Goal: Task Accomplishment & Management: Use online tool/utility

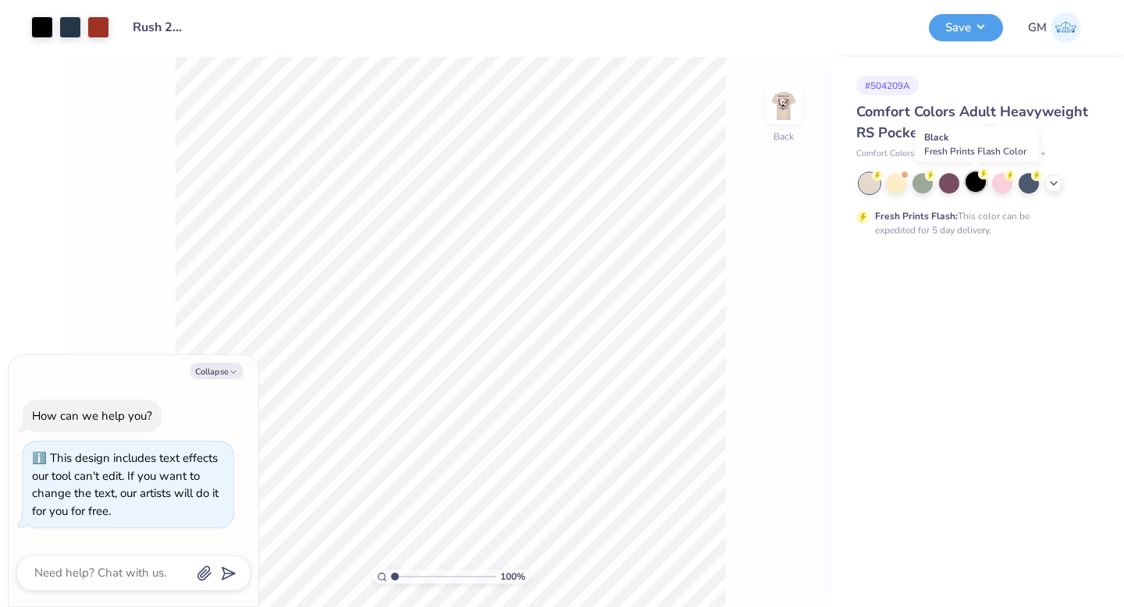
click at [976, 176] on div at bounding box center [975, 182] width 20 height 20
click at [779, 105] on img at bounding box center [783, 106] width 62 height 62
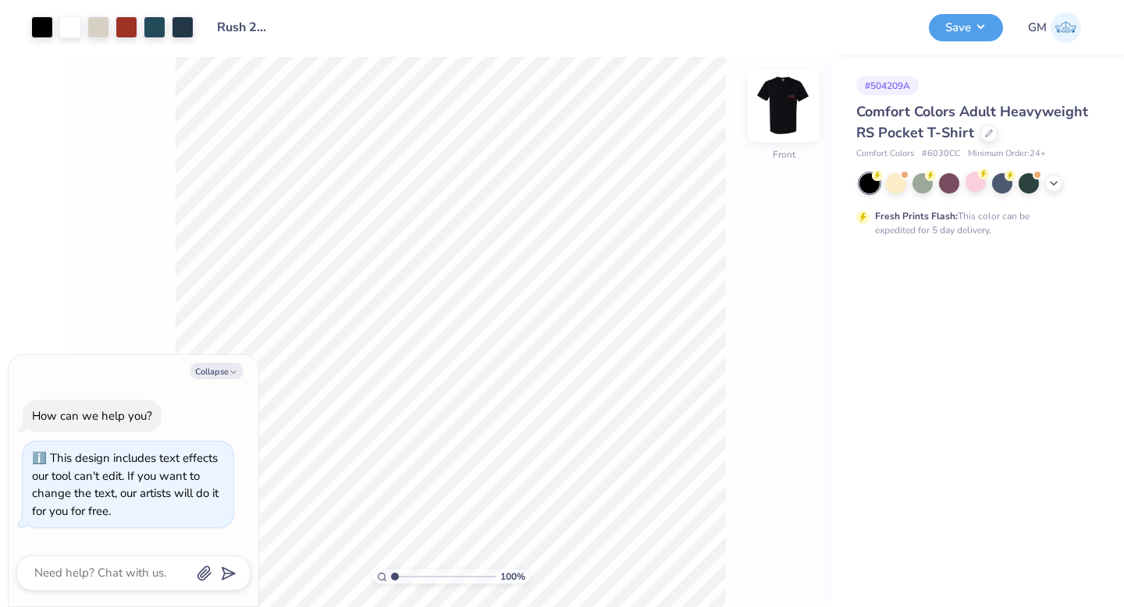
click at [779, 105] on img at bounding box center [783, 106] width 62 height 62
click at [43, 23] on div at bounding box center [42, 26] width 22 height 22
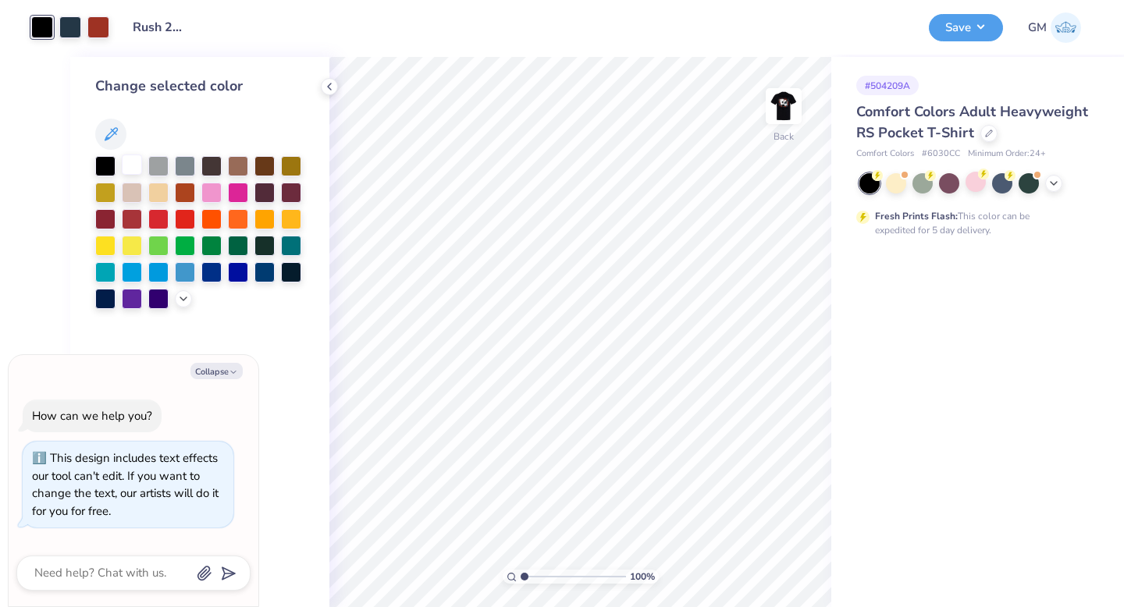
click at [132, 170] on div at bounding box center [132, 164] width 20 height 20
click at [786, 114] on img at bounding box center [783, 106] width 62 height 62
drag, startPoint x: 782, startPoint y: 99, endPoint x: 571, endPoint y: 5, distance: 230.5
click at [782, 99] on img at bounding box center [783, 106] width 31 height 31
click at [184, 301] on icon at bounding box center [183, 297] width 12 height 12
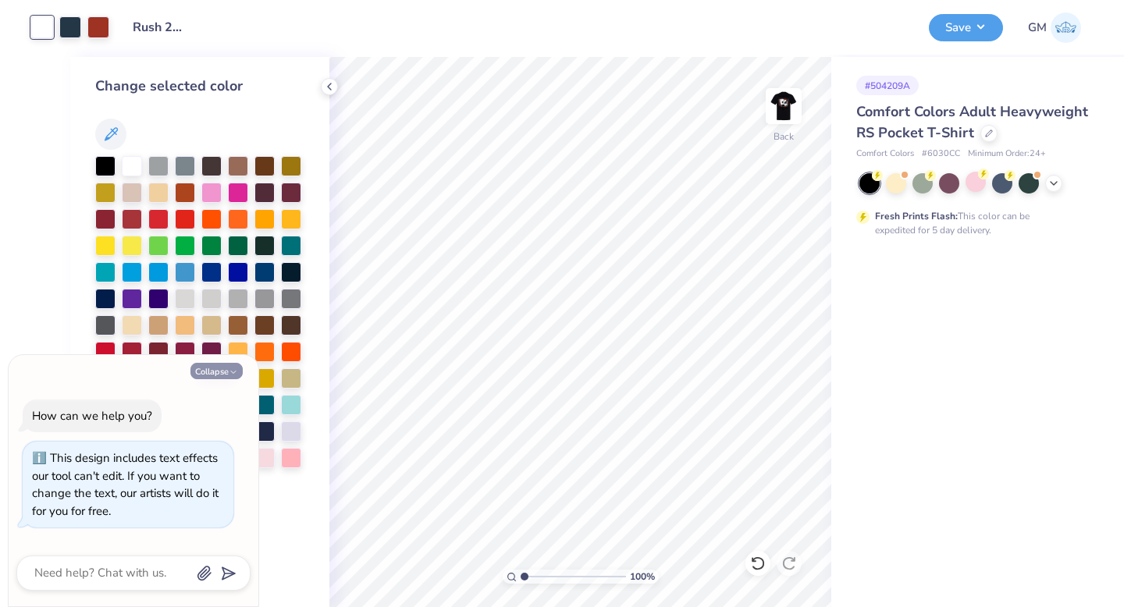
click at [235, 375] on icon "button" at bounding box center [233, 371] width 9 height 9
type textarea "x"
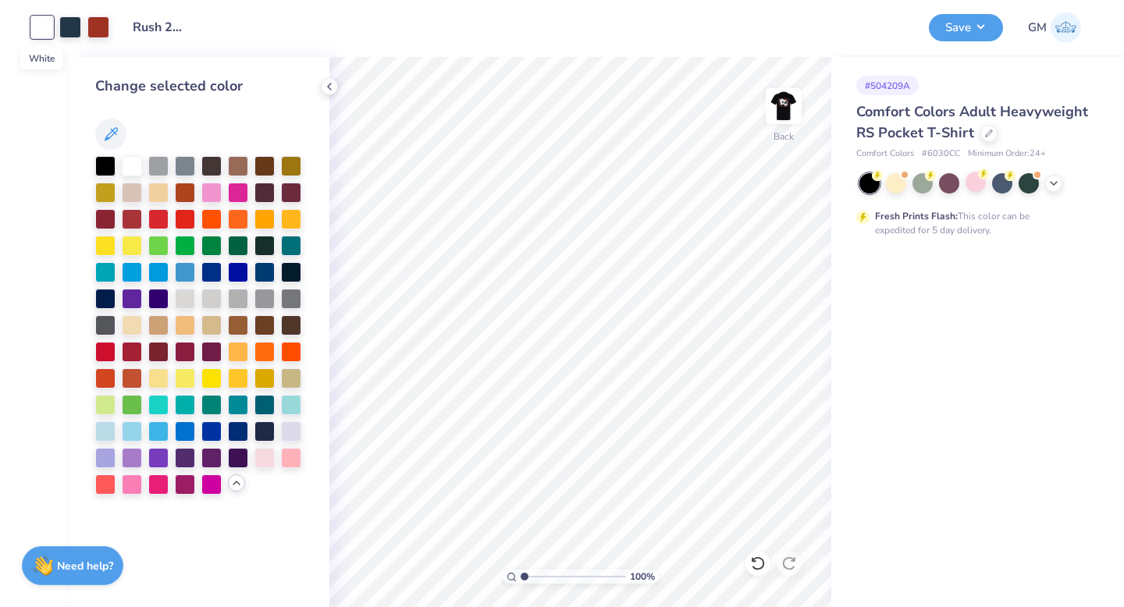
click at [41, 35] on div at bounding box center [42, 27] width 22 height 22
click at [160, 193] on div at bounding box center [158, 191] width 20 height 20
click at [213, 318] on div at bounding box center [211, 324] width 20 height 20
click at [184, 327] on div at bounding box center [185, 324] width 20 height 20
click at [128, 320] on div at bounding box center [132, 324] width 20 height 20
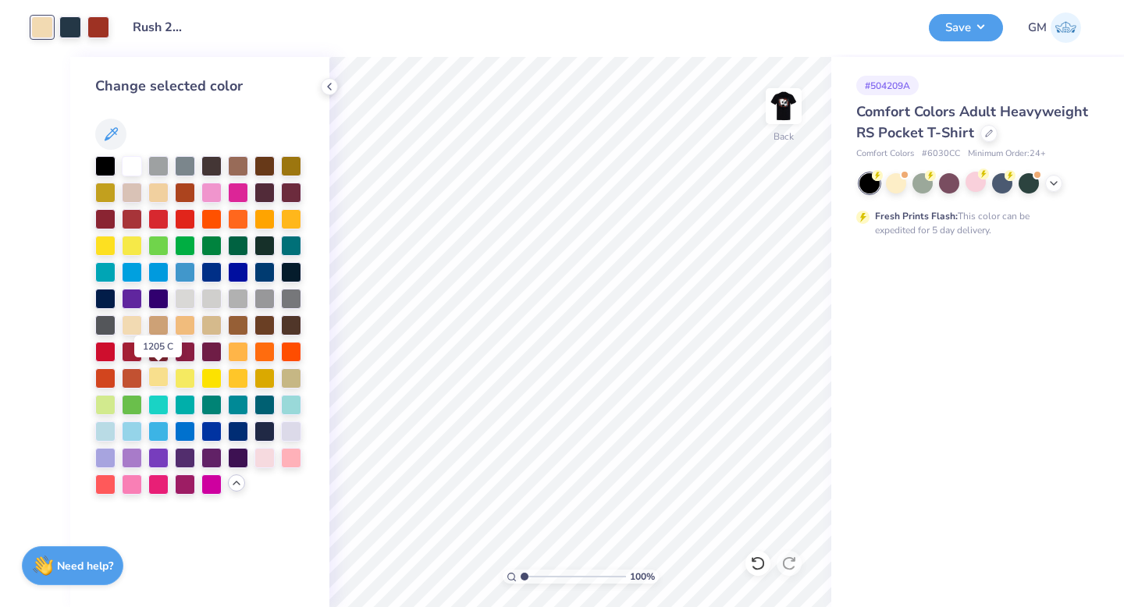
click at [160, 375] on div at bounding box center [158, 377] width 20 height 20
click at [128, 319] on div at bounding box center [132, 324] width 20 height 20
click at [159, 186] on div at bounding box center [158, 191] width 20 height 20
click at [126, 322] on div at bounding box center [132, 324] width 20 height 20
click at [778, 100] on img at bounding box center [783, 106] width 62 height 62
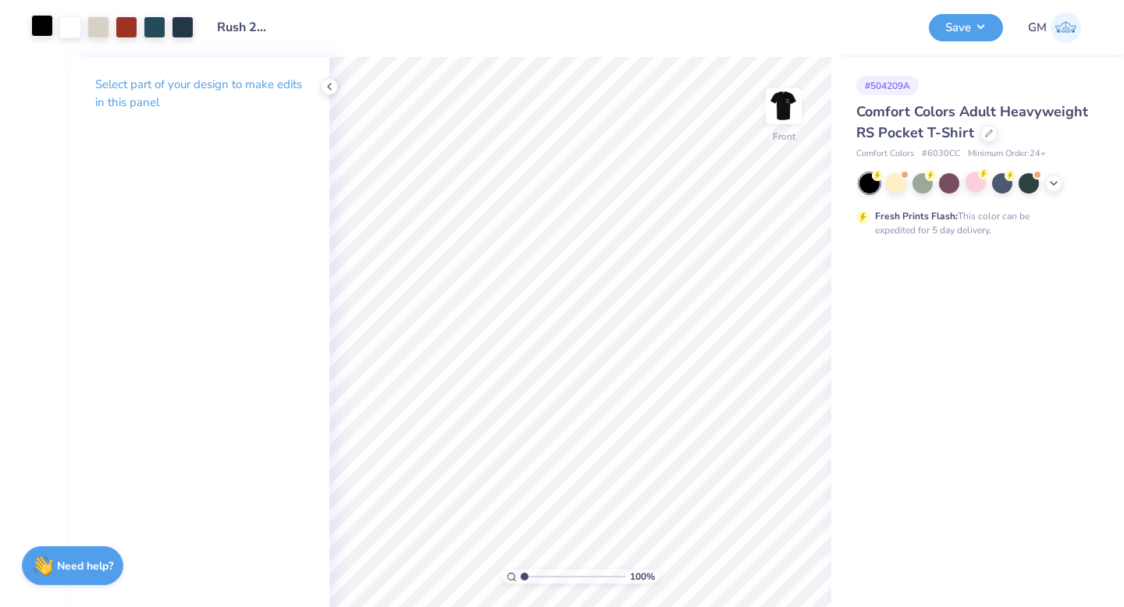
click at [44, 23] on div at bounding box center [42, 26] width 22 height 22
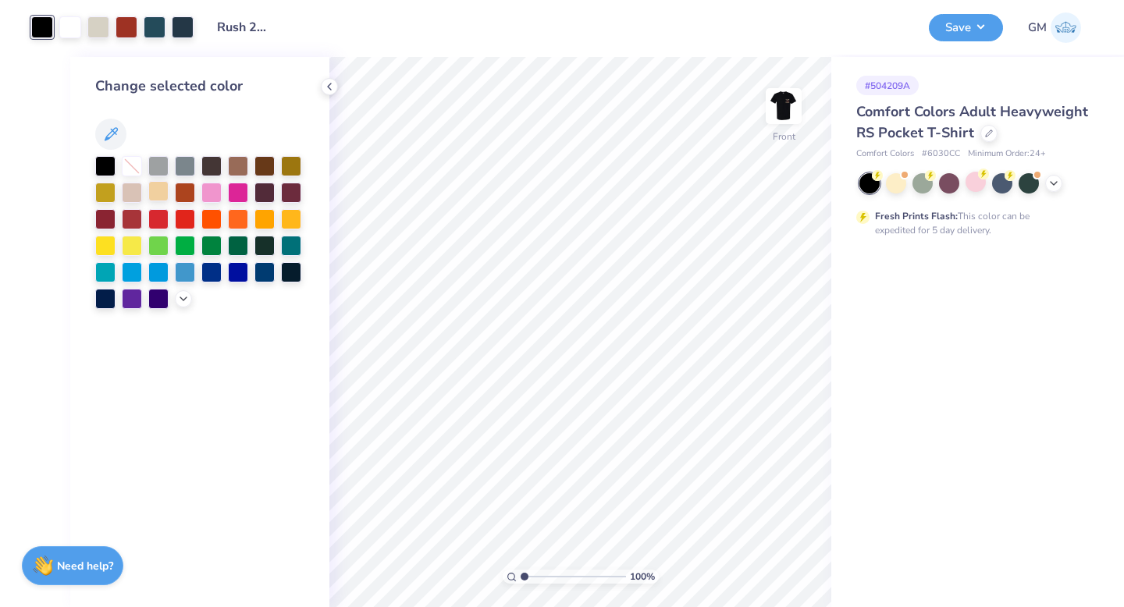
click at [159, 195] on div at bounding box center [158, 191] width 20 height 20
click at [159, 194] on div at bounding box center [158, 191] width 20 height 20
click at [122, 195] on div at bounding box center [132, 191] width 20 height 20
click at [102, 168] on div at bounding box center [105, 164] width 20 height 20
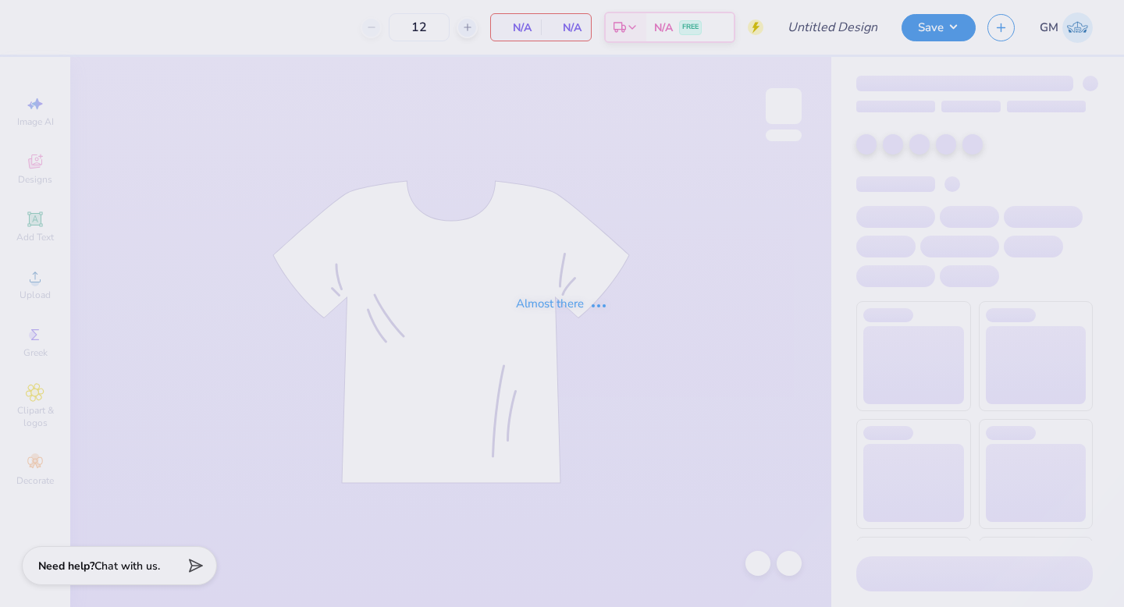
type input "Rush 25 Work in progress"
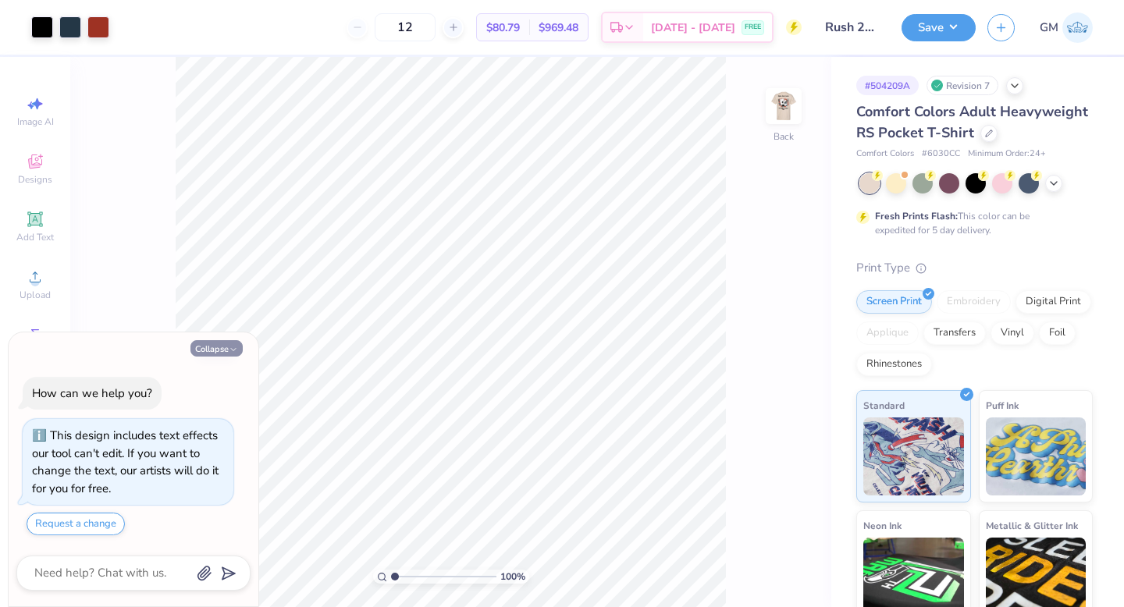
click at [220, 352] on button "Collapse" at bounding box center [216, 348] width 52 height 16
type textarea "x"
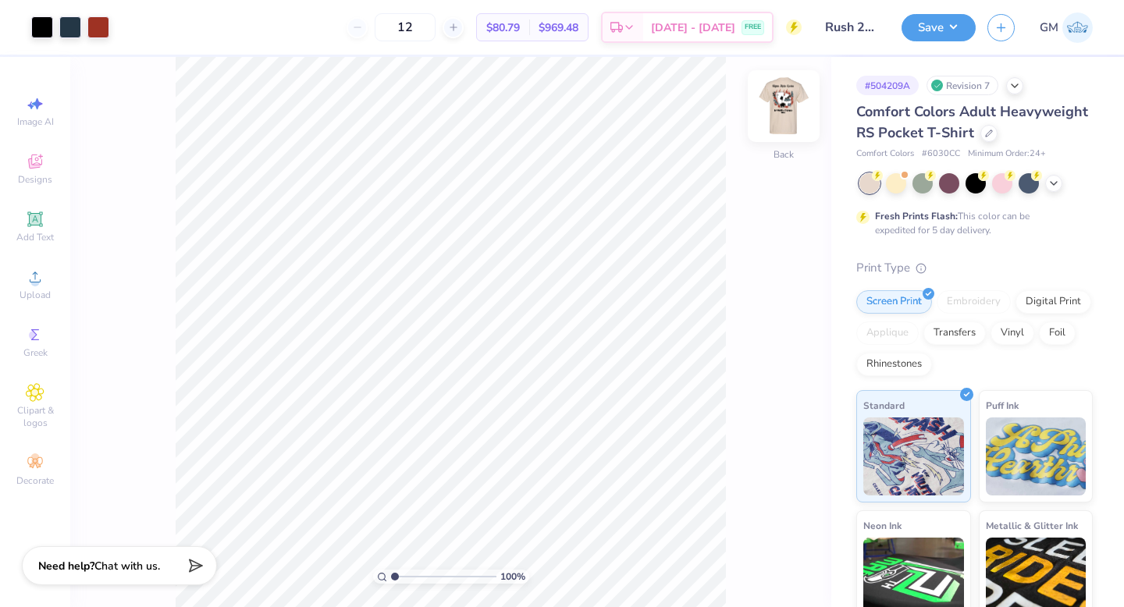
click at [780, 115] on img at bounding box center [783, 106] width 62 height 62
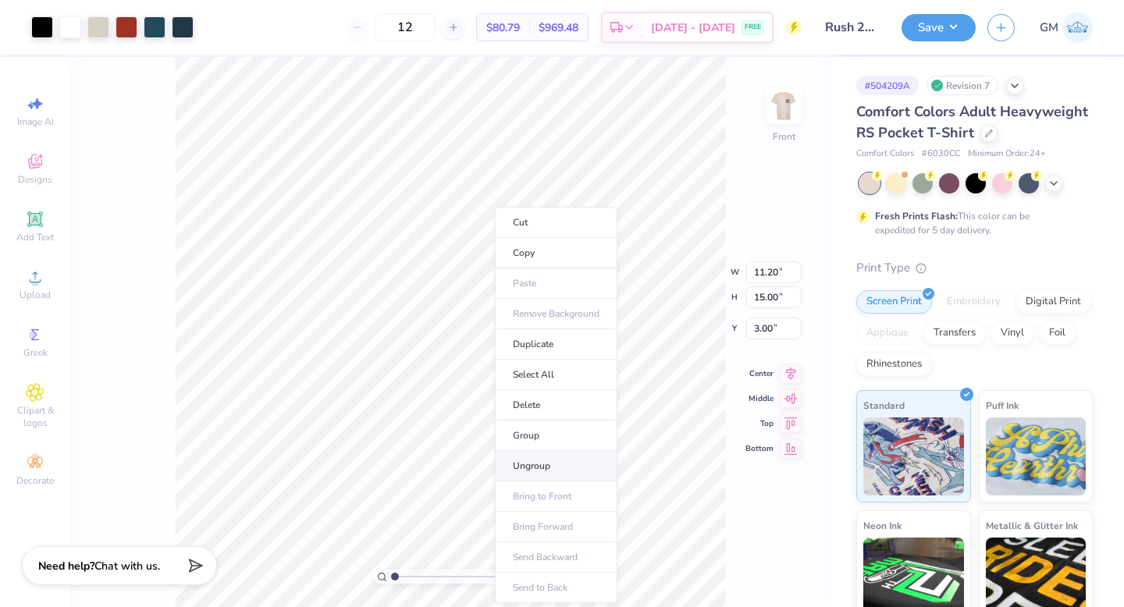
click at [518, 460] on li "Ungroup" at bounding box center [556, 466] width 122 height 30
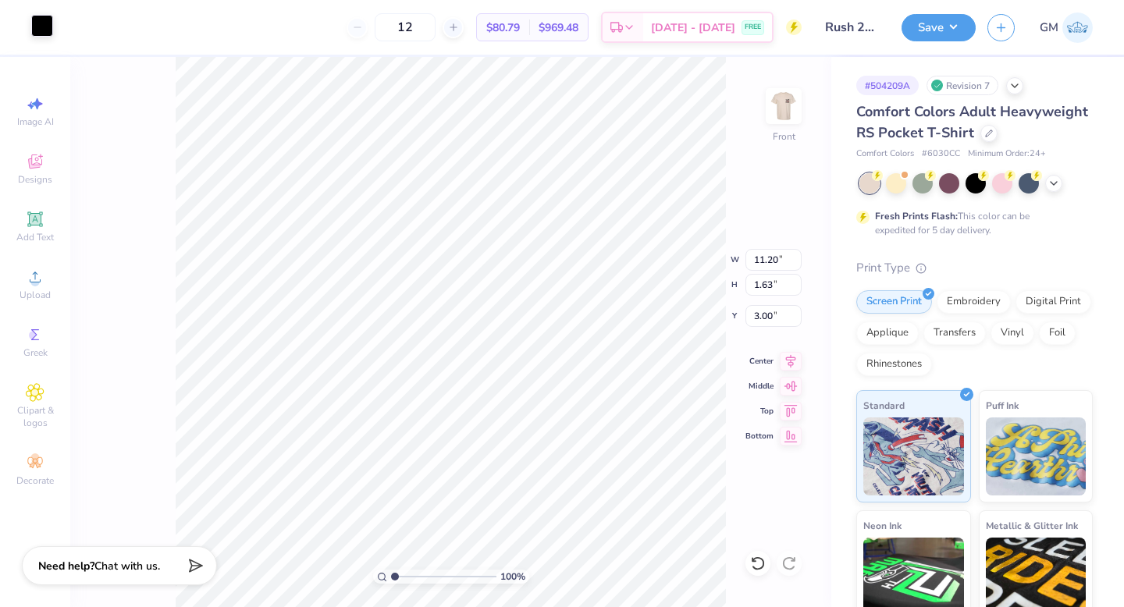
click at [41, 23] on div at bounding box center [42, 26] width 22 height 22
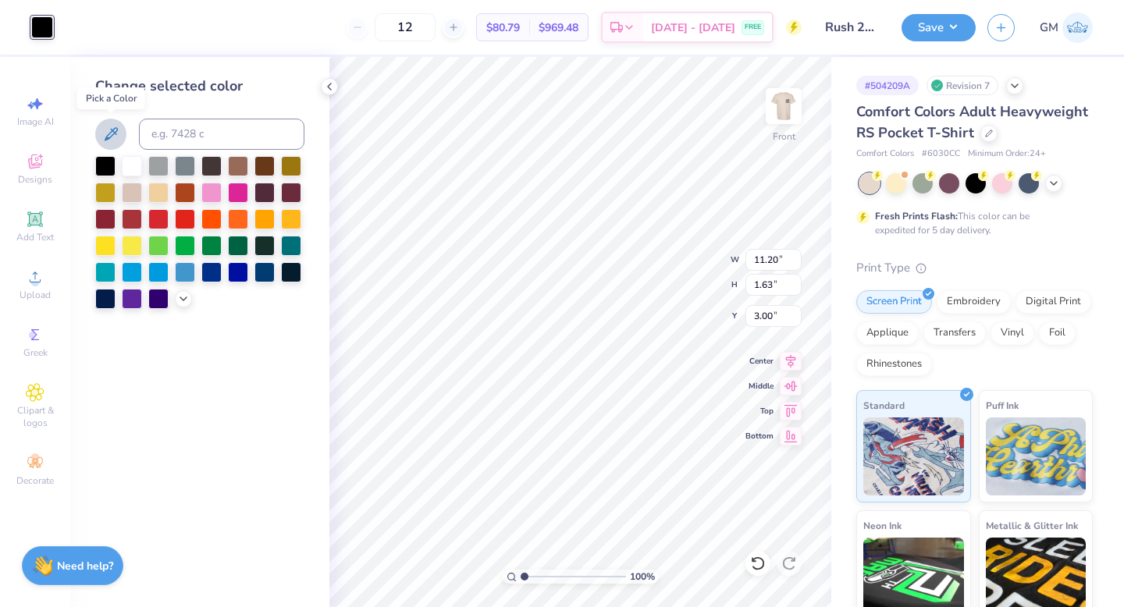
click at [115, 139] on icon at bounding box center [110, 134] width 19 height 19
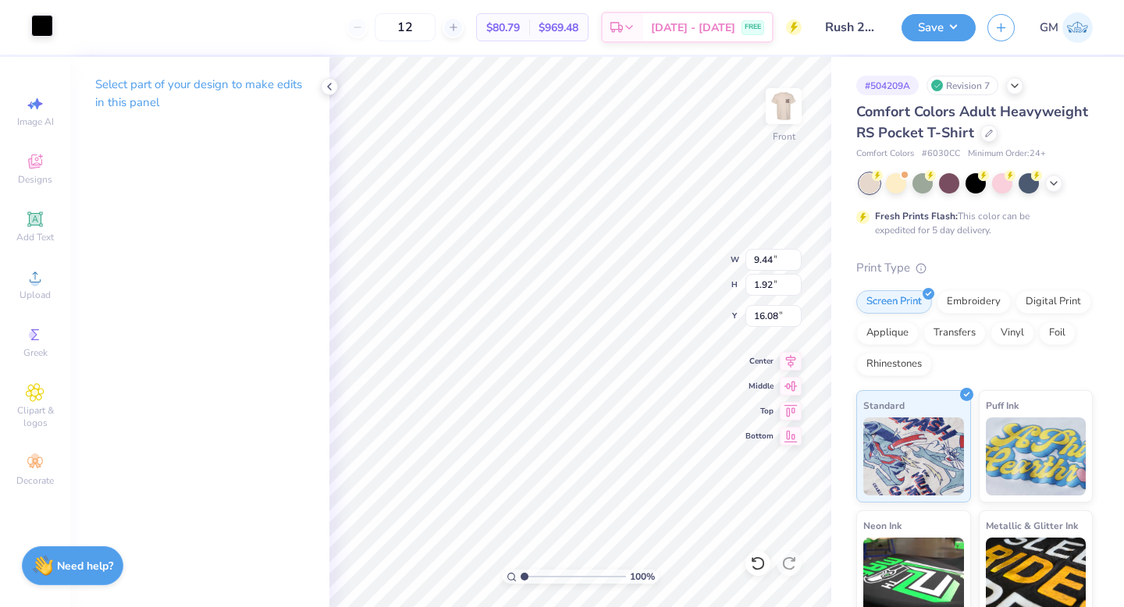
click at [46, 27] on div at bounding box center [42, 26] width 22 height 22
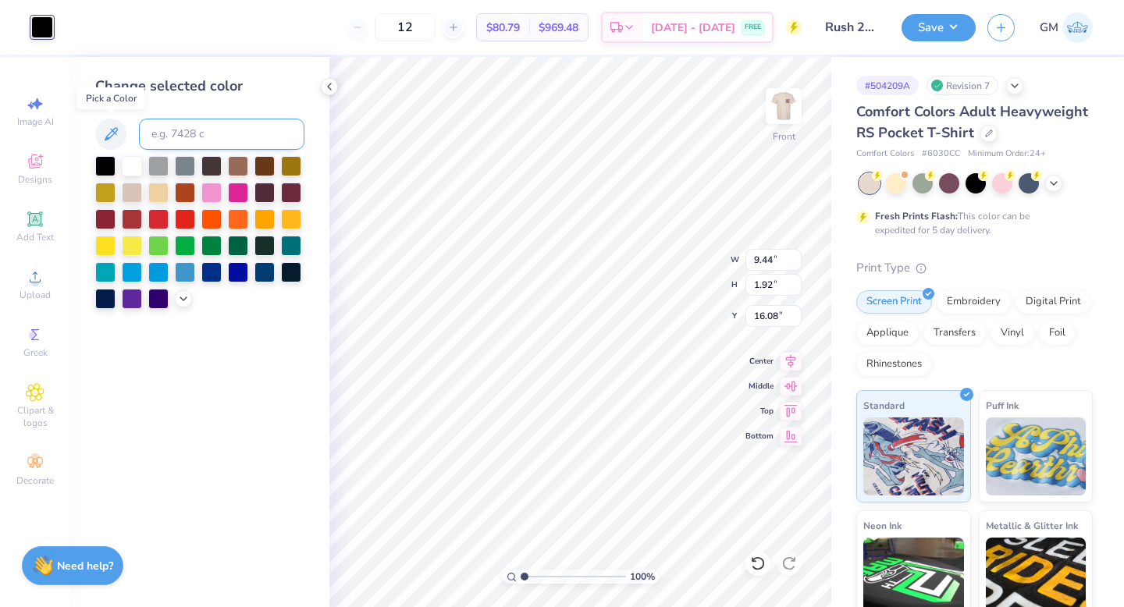
click at [112, 125] on icon at bounding box center [110, 134] width 19 height 19
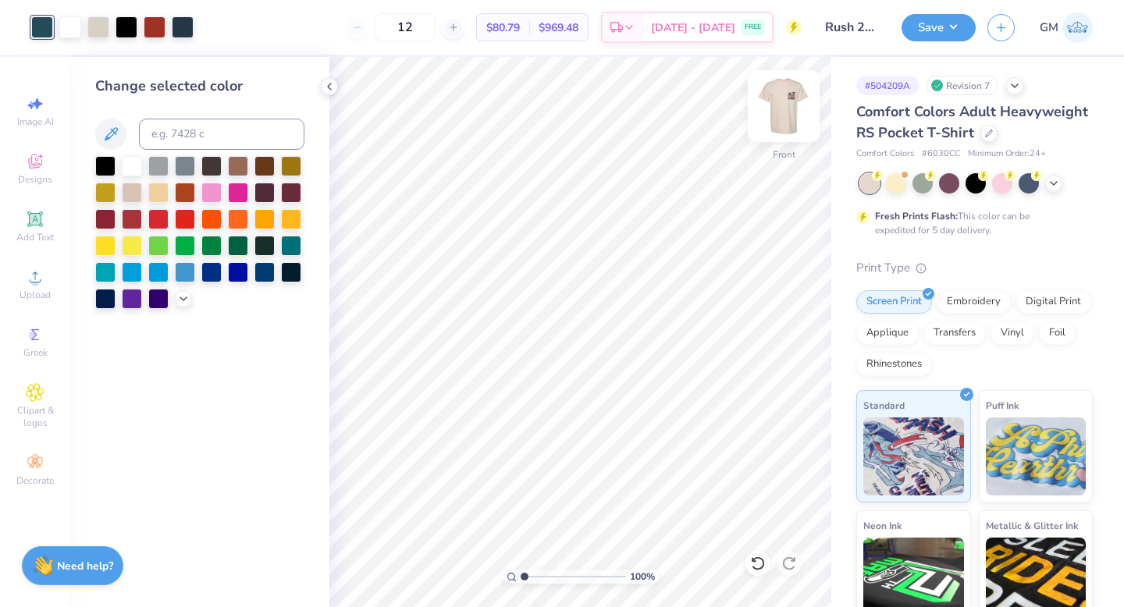
click at [778, 103] on img at bounding box center [783, 106] width 62 height 62
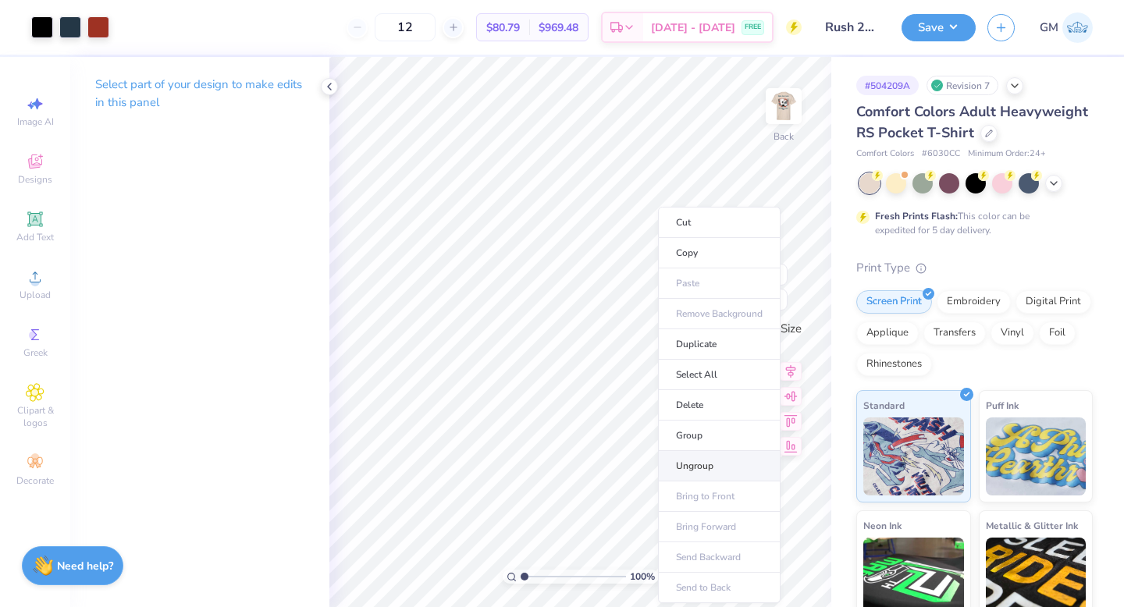
click at [705, 469] on li "Ungroup" at bounding box center [719, 466] width 122 height 30
click at [332, 88] on icon at bounding box center [329, 86] width 12 height 12
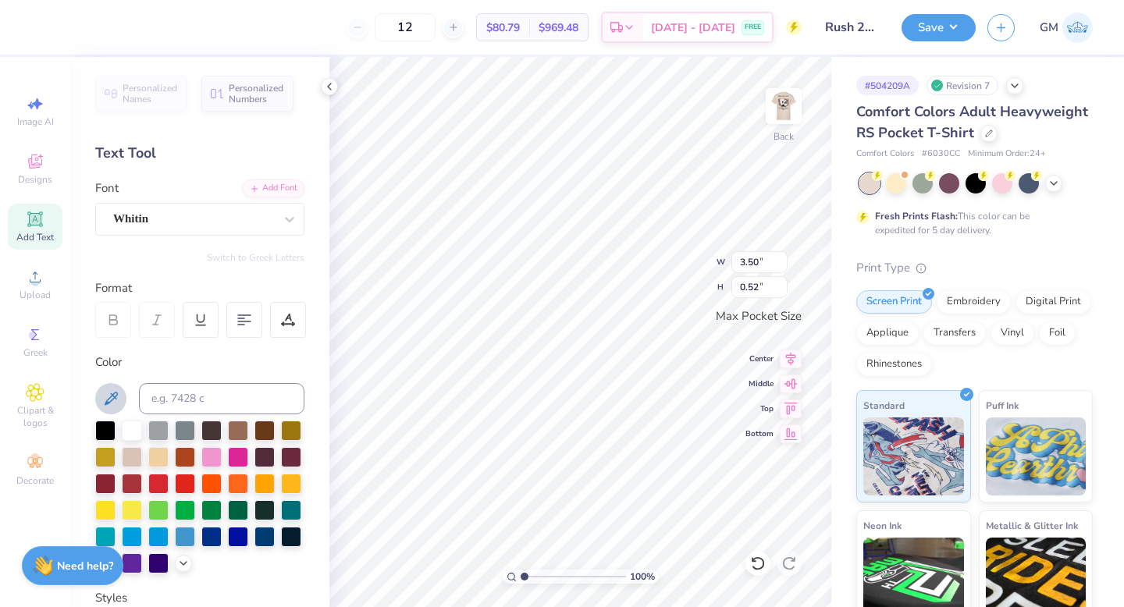
click at [112, 399] on icon at bounding box center [111, 398] width 13 height 13
type input "3.44"
type input "0.51"
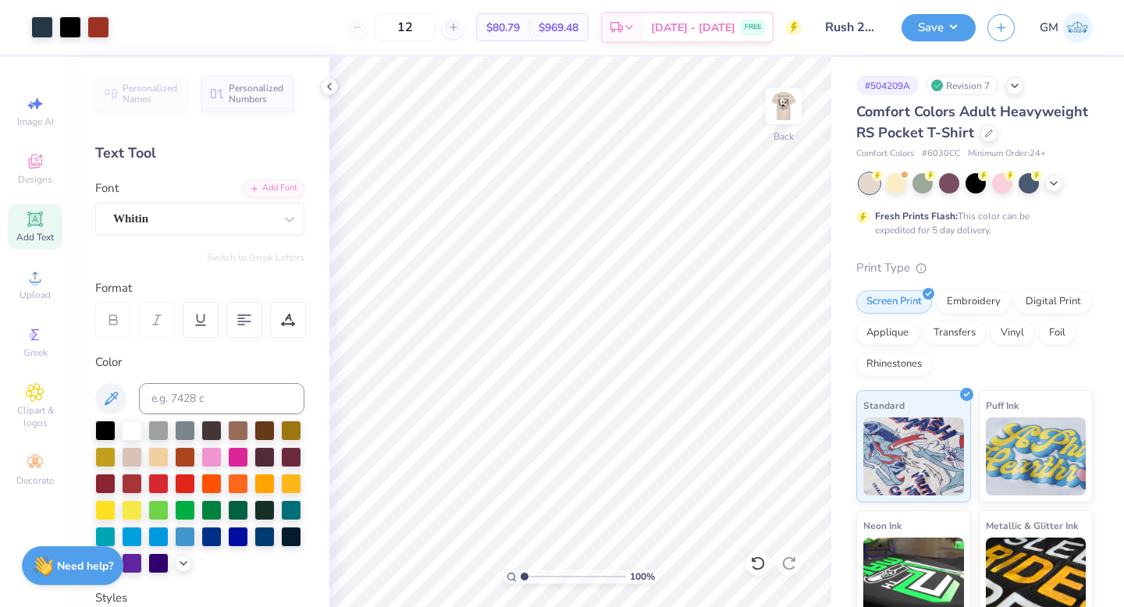
click at [319, 87] on div "Personalized Names Personalized Numbers Text Tool Add Font Font Whitin Switch t…" at bounding box center [199, 332] width 259 height 550
click at [30, 179] on span "Designs" at bounding box center [35, 179] width 34 height 12
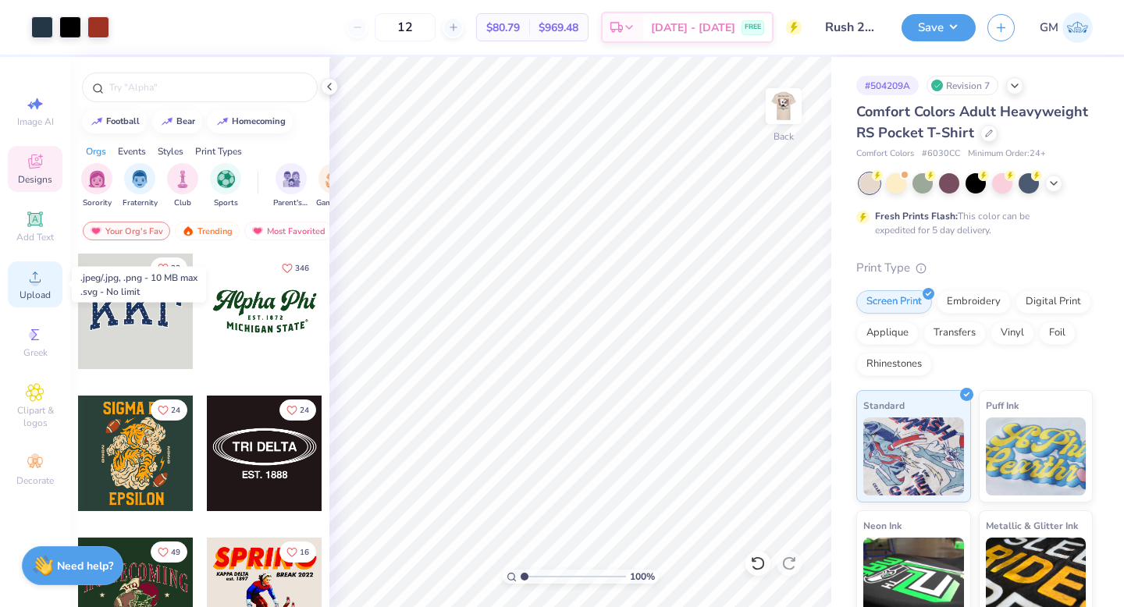
click at [41, 289] on span "Upload" at bounding box center [35, 295] width 31 height 12
click at [330, 83] on icon at bounding box center [329, 86] width 12 height 12
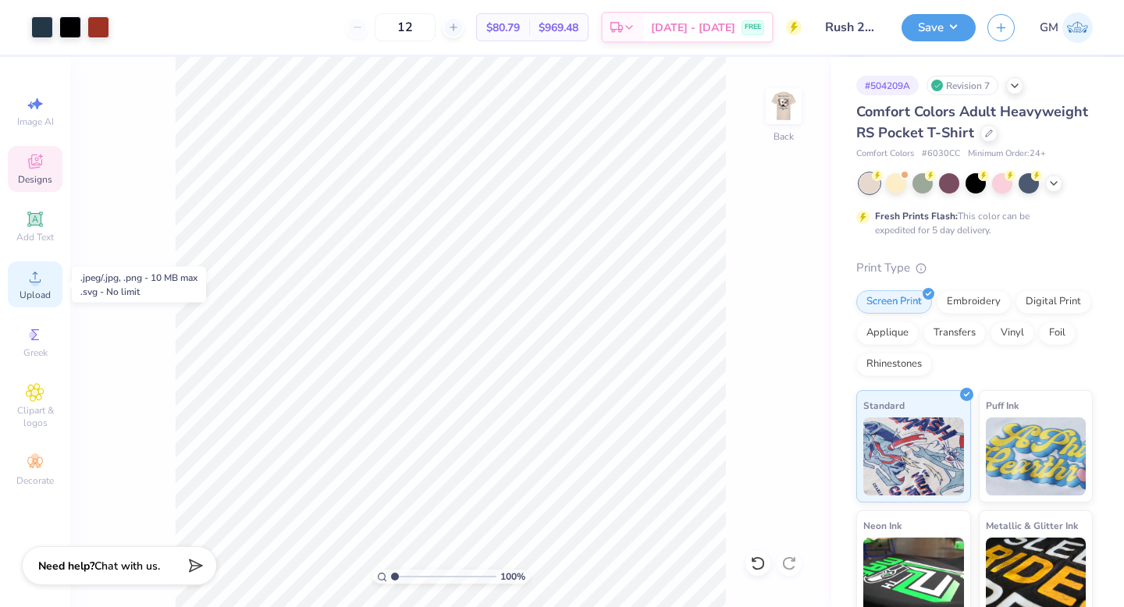
click at [28, 300] on span "Upload" at bounding box center [35, 295] width 31 height 12
click at [778, 107] on img at bounding box center [783, 106] width 62 height 62
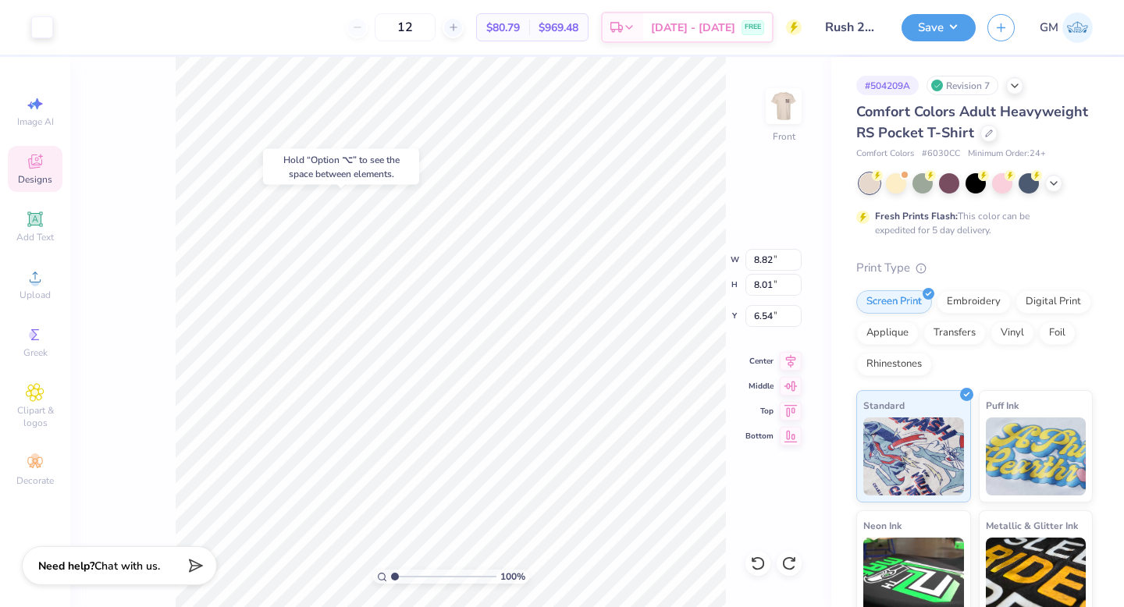
type input "6.54"
click at [781, 105] on img at bounding box center [783, 106] width 62 height 62
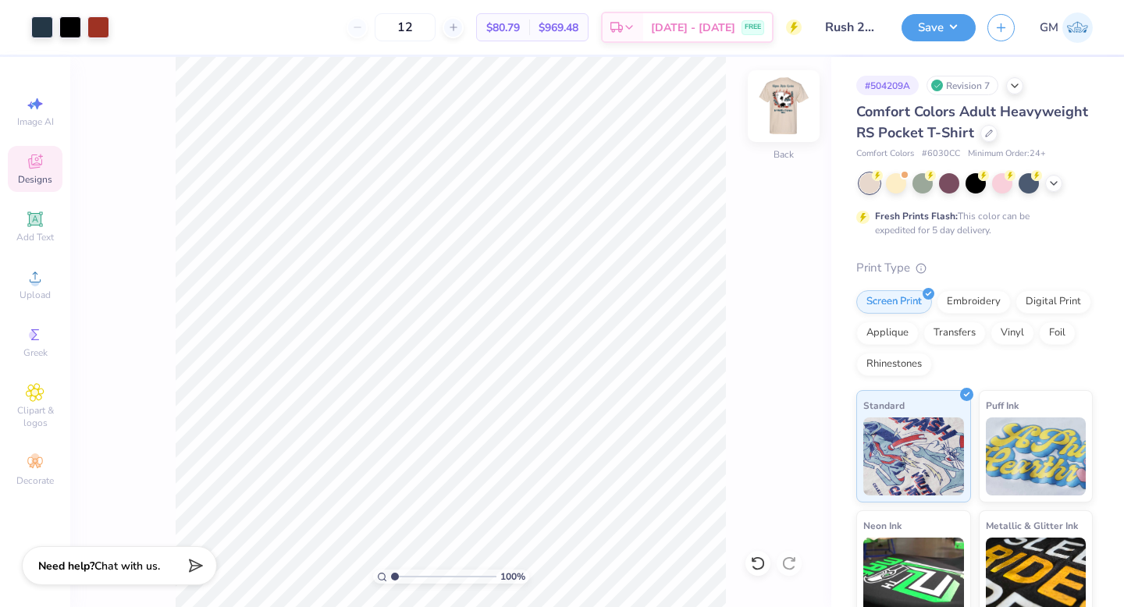
click at [784, 104] on img at bounding box center [783, 106] width 62 height 62
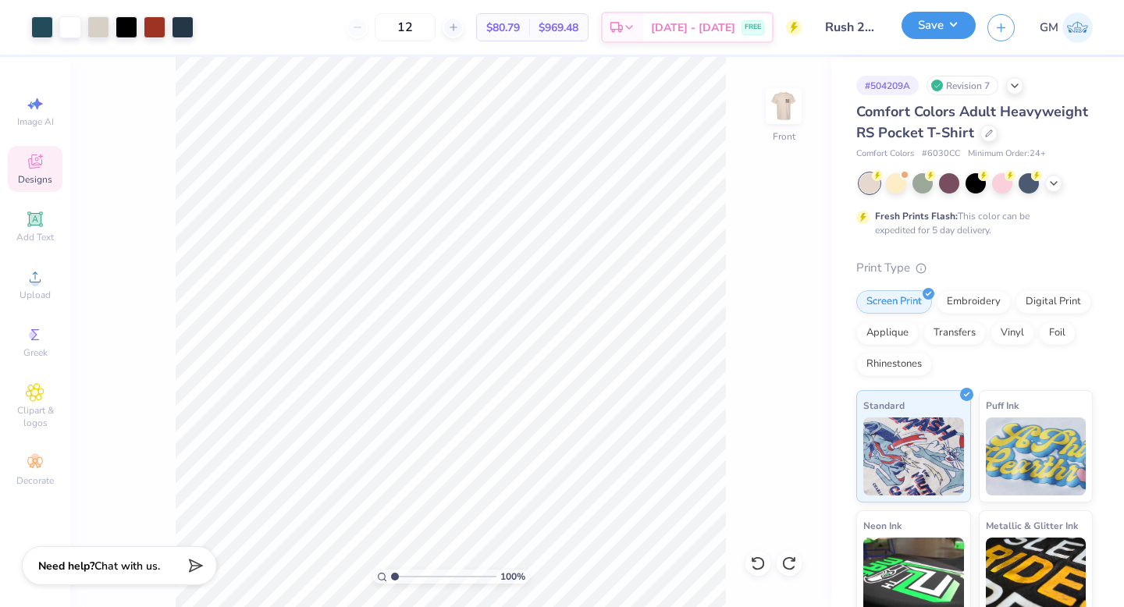
click at [932, 23] on button "Save" at bounding box center [938, 25] width 74 height 27
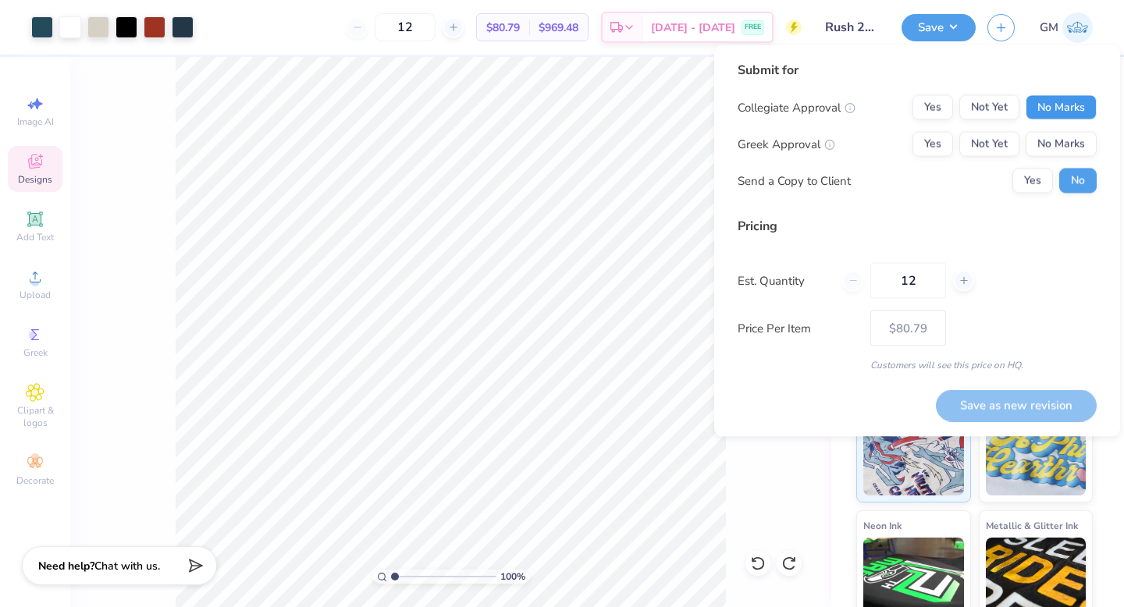
click at [1047, 105] on button "No Marks" at bounding box center [1060, 107] width 71 height 25
click at [937, 143] on button "Yes" at bounding box center [932, 144] width 41 height 25
click at [1014, 400] on button "Save as new revision" at bounding box center [1015, 405] width 161 height 32
type input "$80.79"
